Goal: Transaction & Acquisition: Purchase product/service

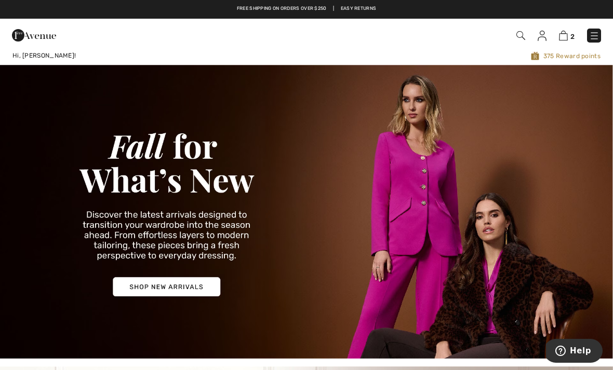
click at [562, 35] on img at bounding box center [563, 36] width 9 height 10
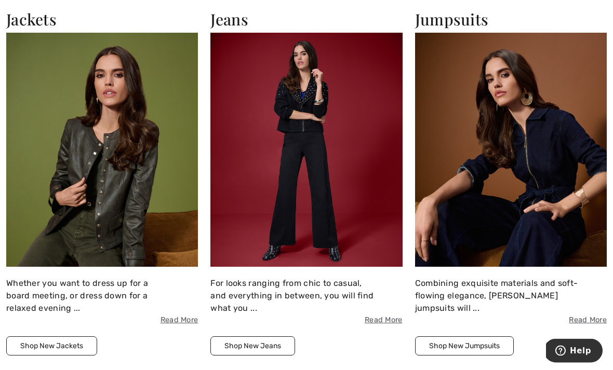
scroll to position [1163, 0]
click at [68, 155] on img at bounding box center [102, 150] width 192 height 234
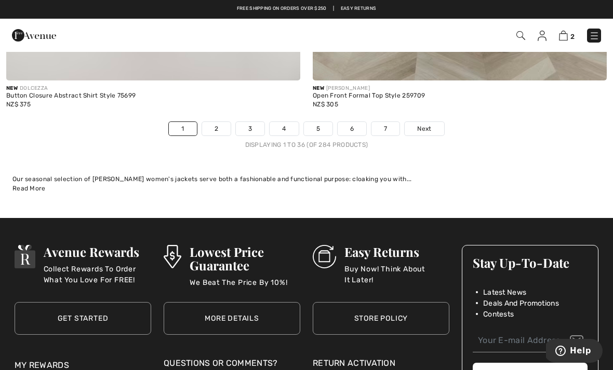
scroll to position [8938, 0]
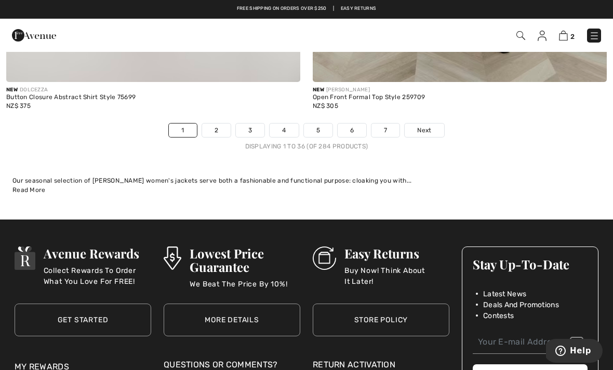
click at [430, 126] on span "Next" at bounding box center [424, 130] width 14 height 9
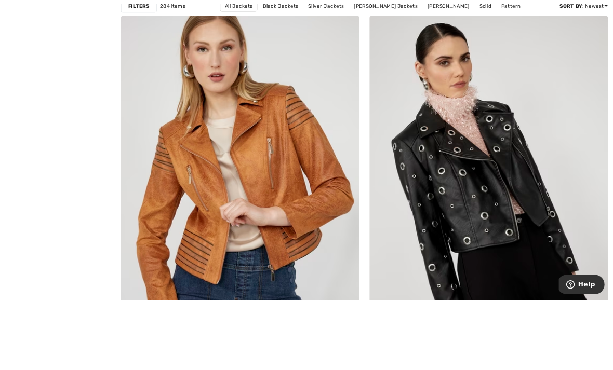
scroll to position [201, 0]
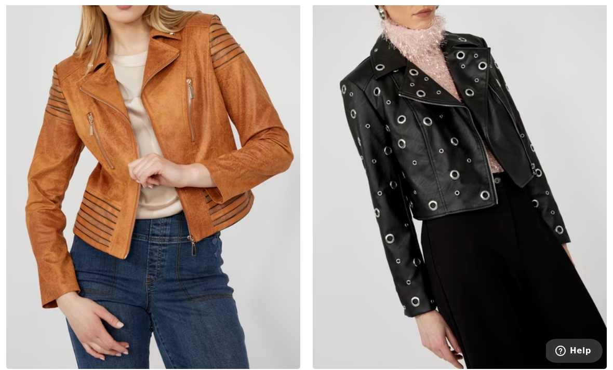
click at [83, 238] on img at bounding box center [153, 148] width 294 height 441
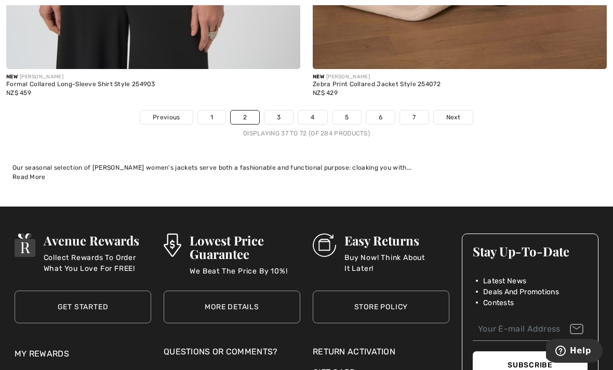
scroll to position [9001, 0]
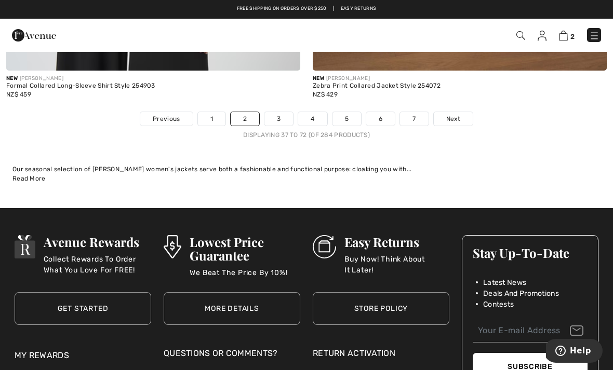
click at [457, 114] on span "Next" at bounding box center [453, 118] width 14 height 9
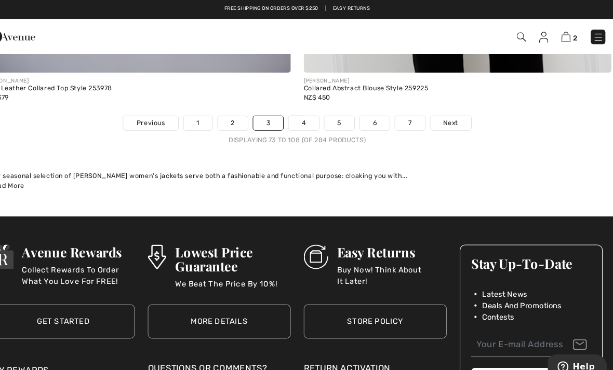
scroll to position [8985, 0]
click at [434, 116] on link "Next" at bounding box center [453, 118] width 39 height 14
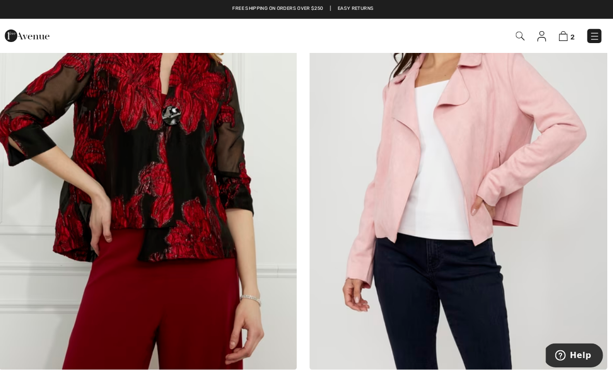
scroll to position [5148, 0]
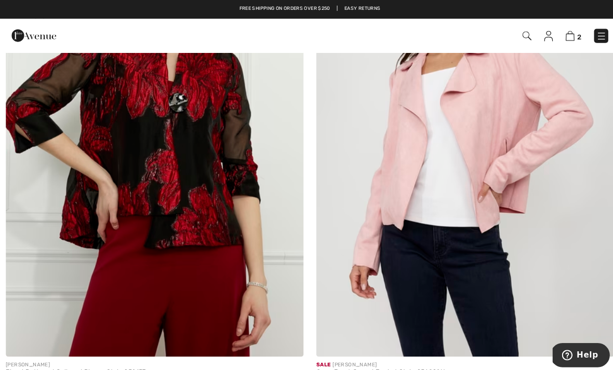
click at [511, 153] on img at bounding box center [460, 132] width 294 height 441
click at [541, 131] on img at bounding box center [460, 132] width 294 height 441
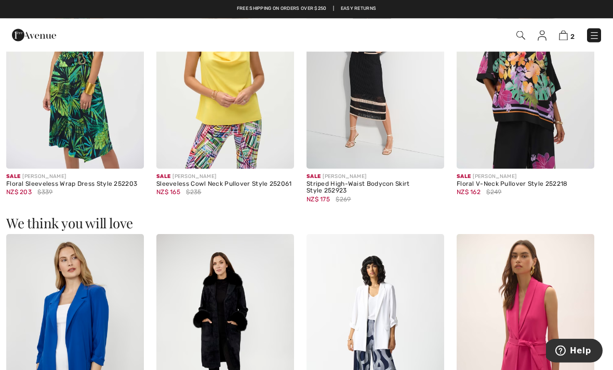
scroll to position [1005, 0]
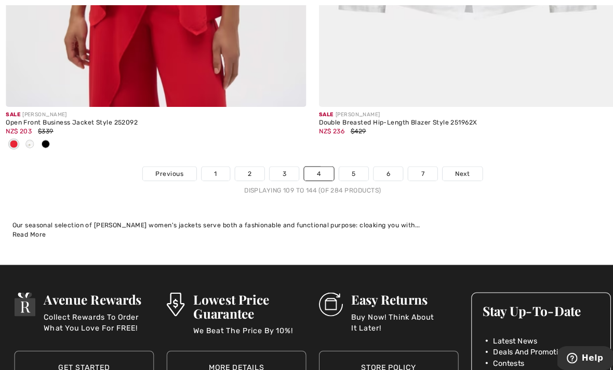
scroll to position [8915, 0]
click at [451, 166] on span "Next" at bounding box center [453, 170] width 14 height 9
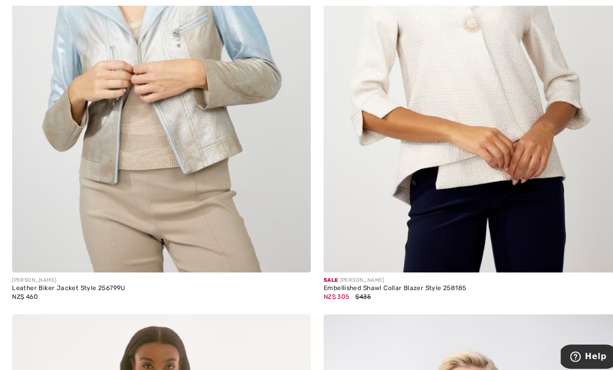
scroll to position [8305, 0]
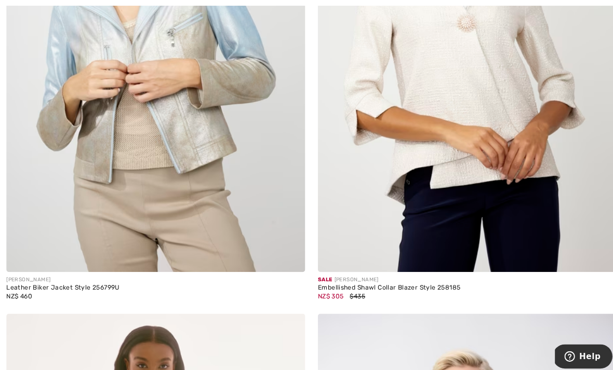
click at [44, 223] on img at bounding box center [153, 47] width 294 height 441
click at [39, 214] on img at bounding box center [153, 47] width 294 height 441
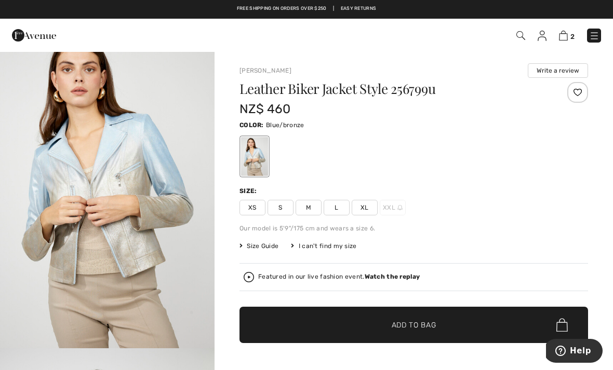
scroll to position [26, 0]
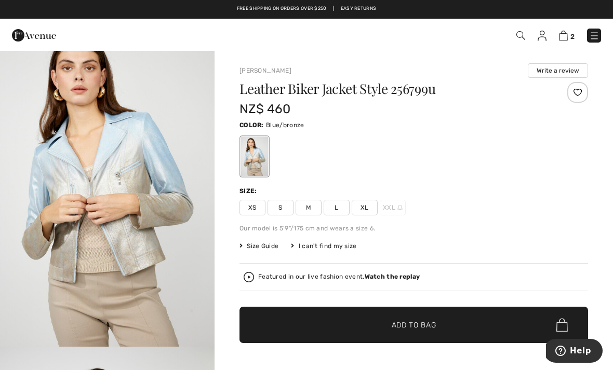
click at [367, 209] on span "XL" at bounding box center [365, 208] width 26 height 16
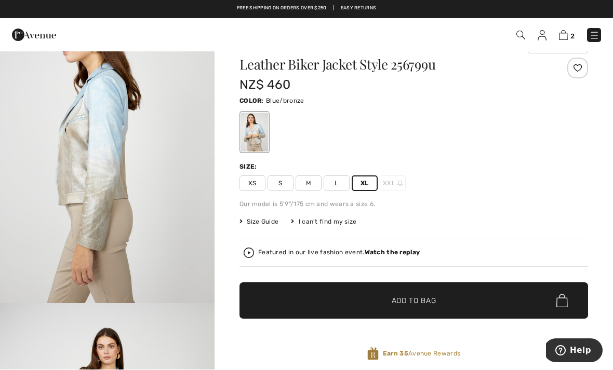
scroll to position [1073, 0]
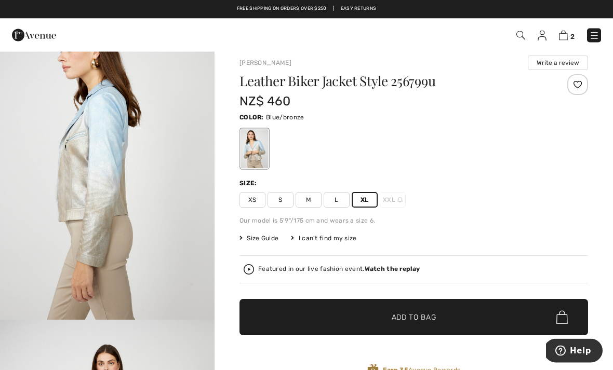
click at [19, 91] on img "3 / 4" at bounding box center [107, 160] width 214 height 322
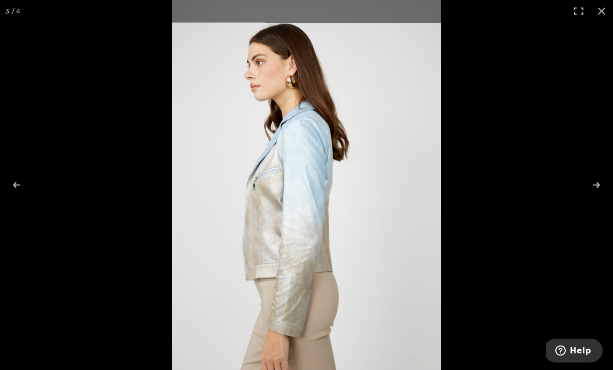
scroll to position [8, 0]
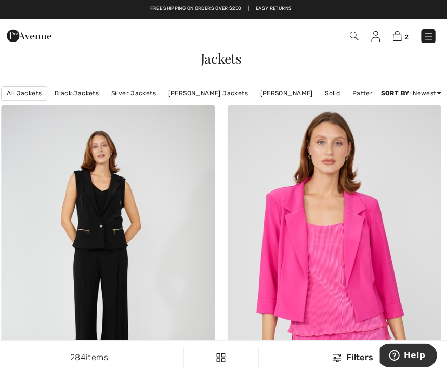
click at [308, 176] on img at bounding box center [335, 262] width 211 height 316
